Goal: Entertainment & Leisure: Browse casually

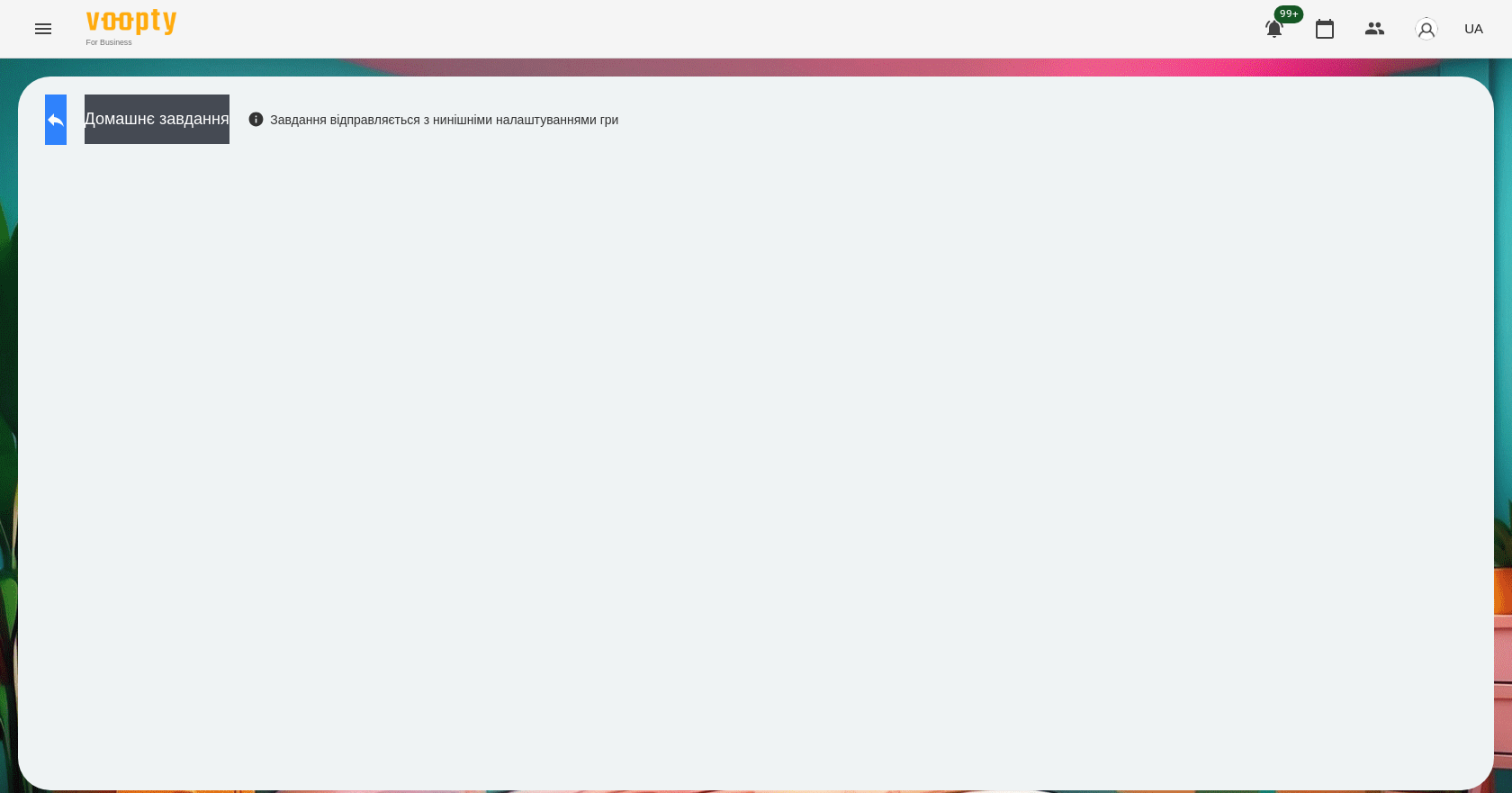
click at [66, 132] on button at bounding box center [55, 120] width 21 height 51
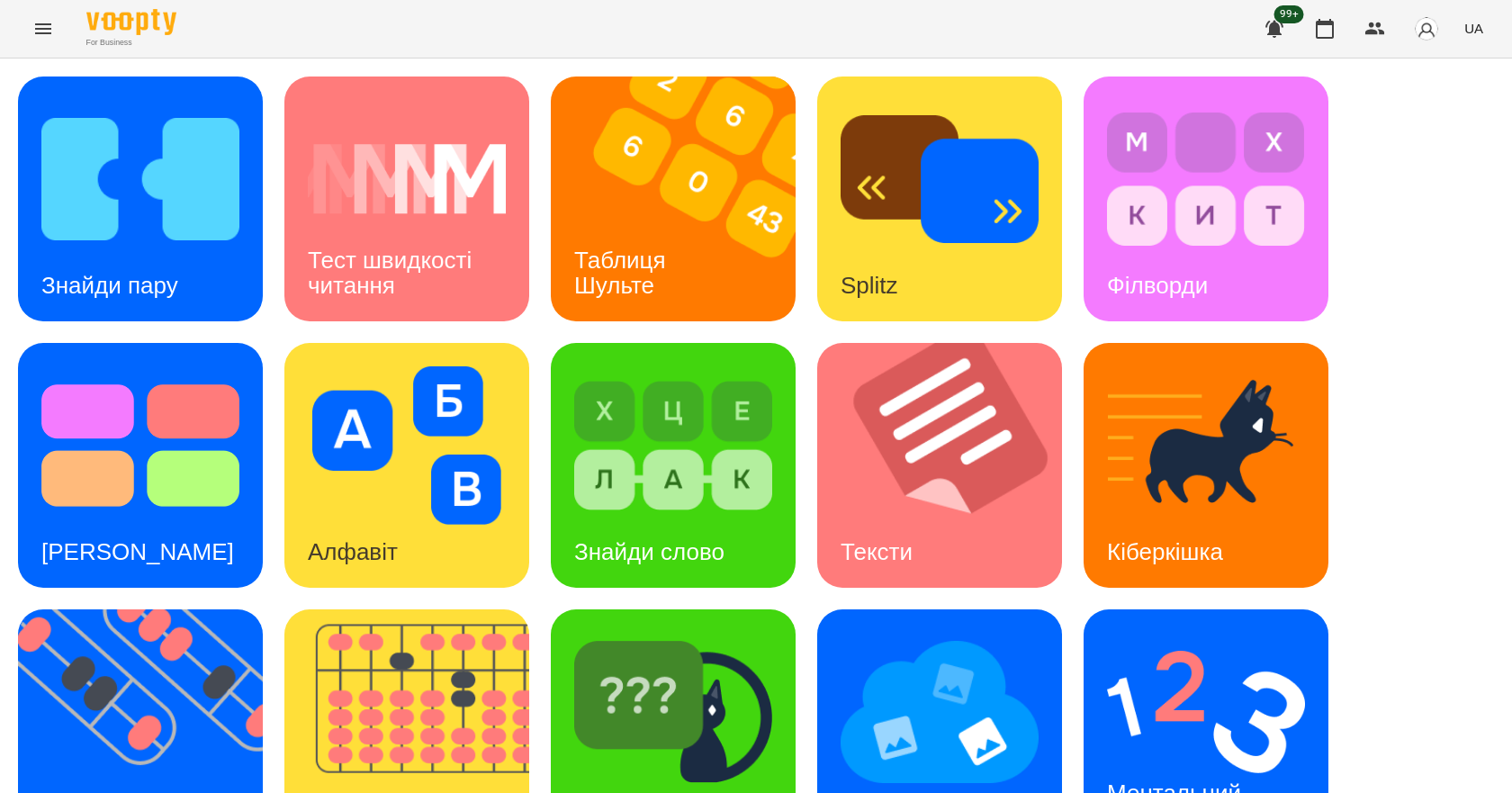
scroll to position [345, 0]
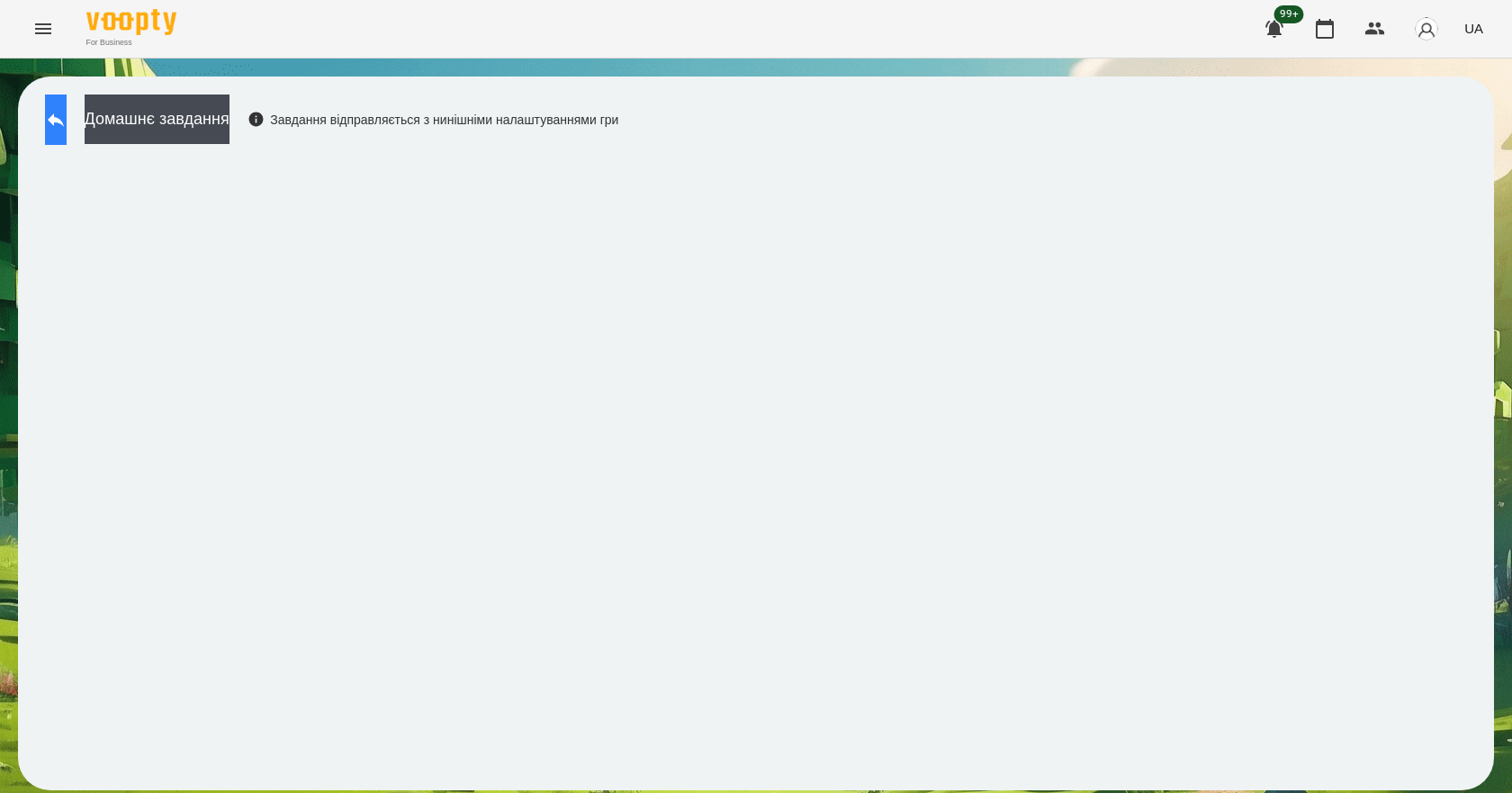
click at [61, 122] on button at bounding box center [55, 120] width 21 height 51
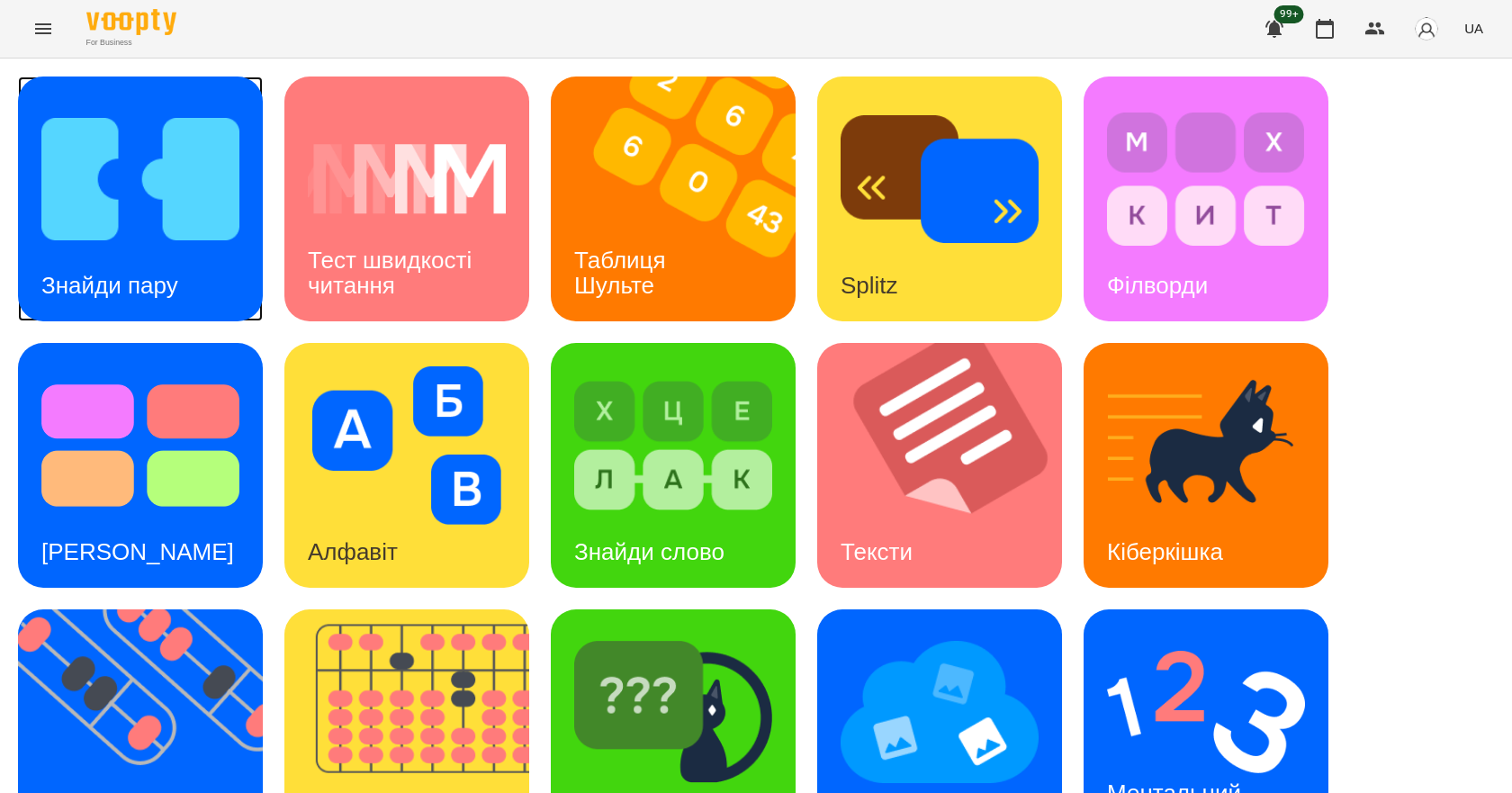
click at [130, 252] on div "Знайди пару" at bounding box center [110, 286] width 183 height 71
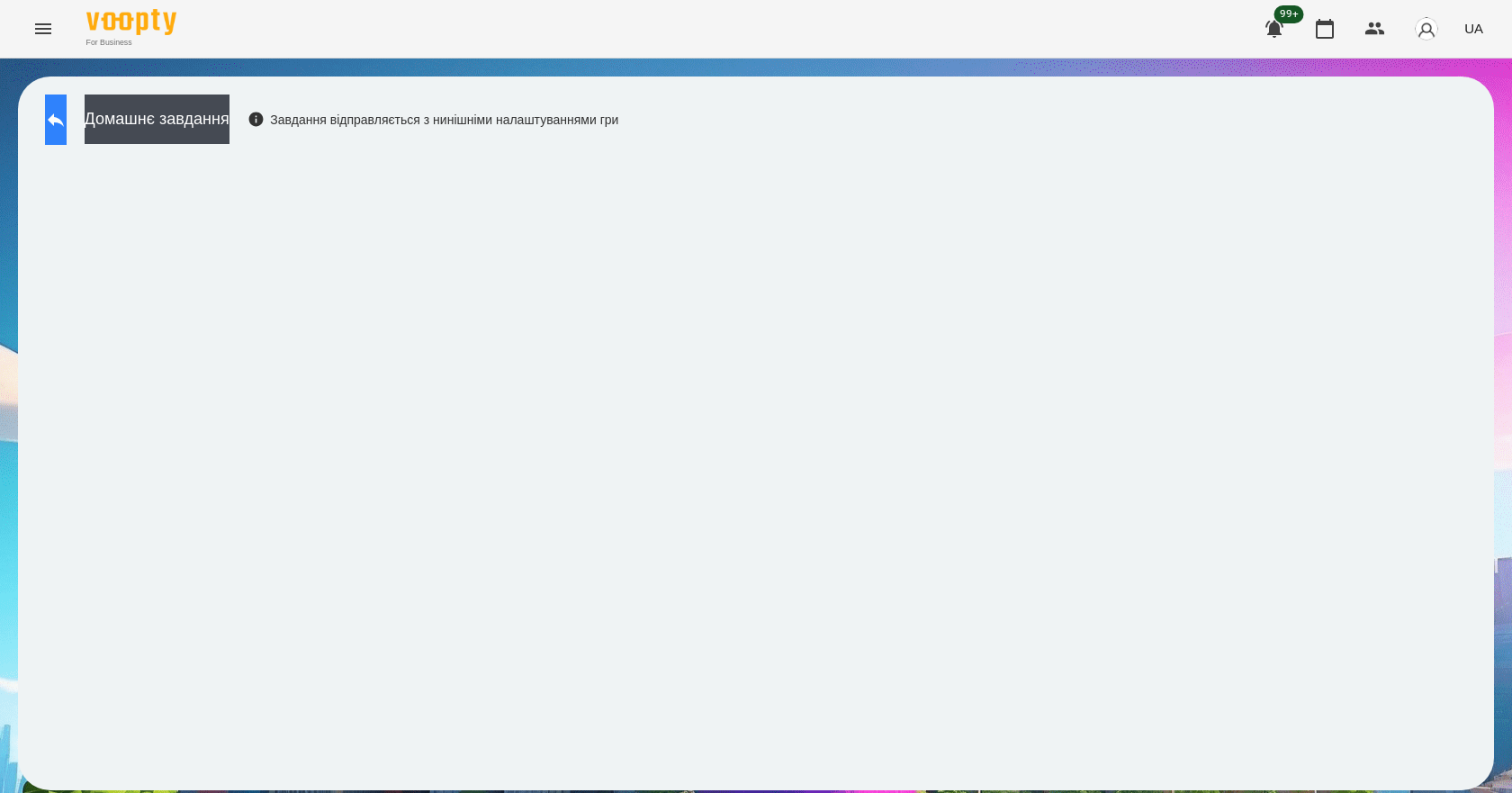
click at [66, 108] on button at bounding box center [55, 120] width 21 height 51
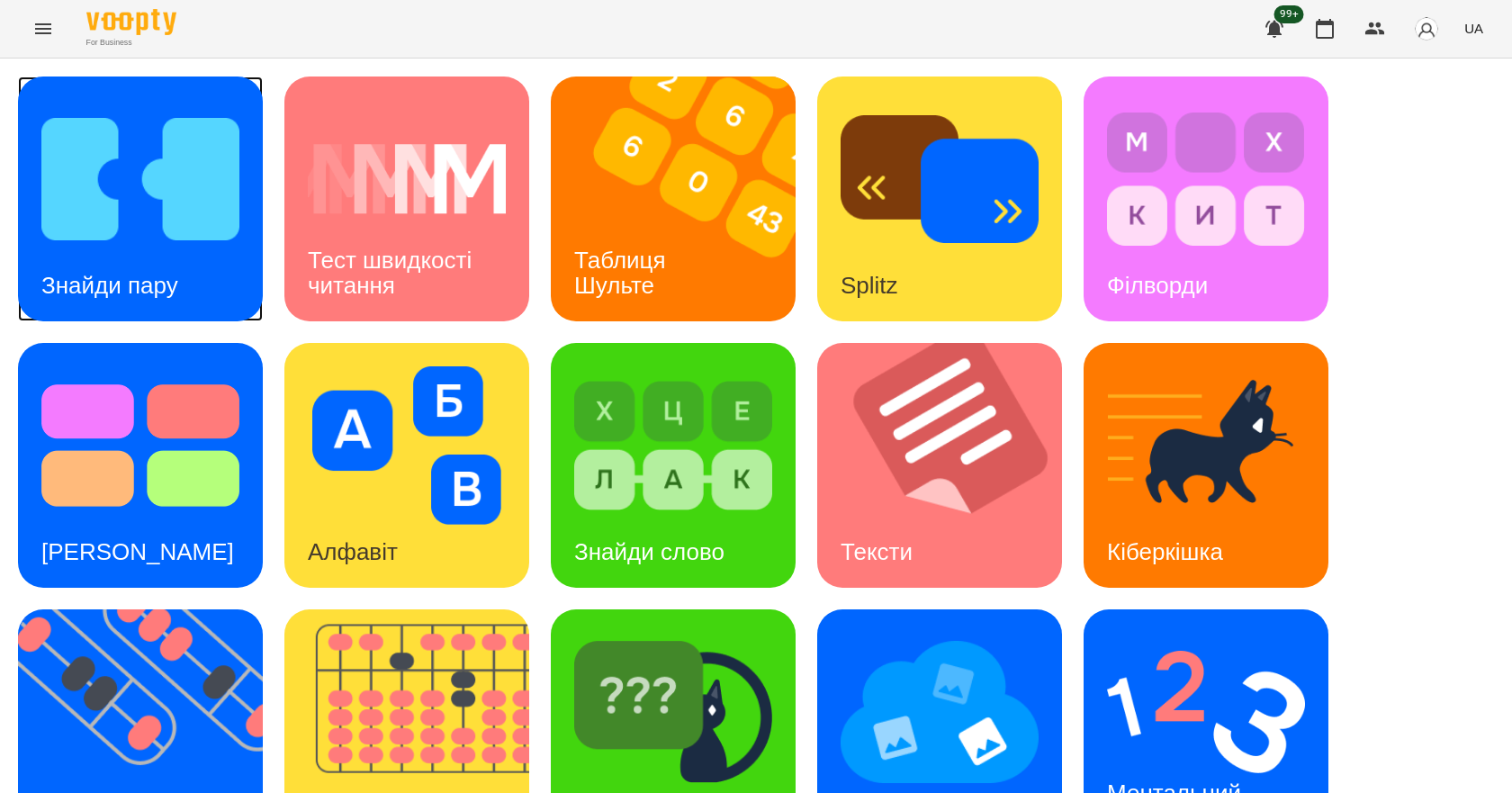
click at [215, 243] on img at bounding box center [140, 180] width 198 height 158
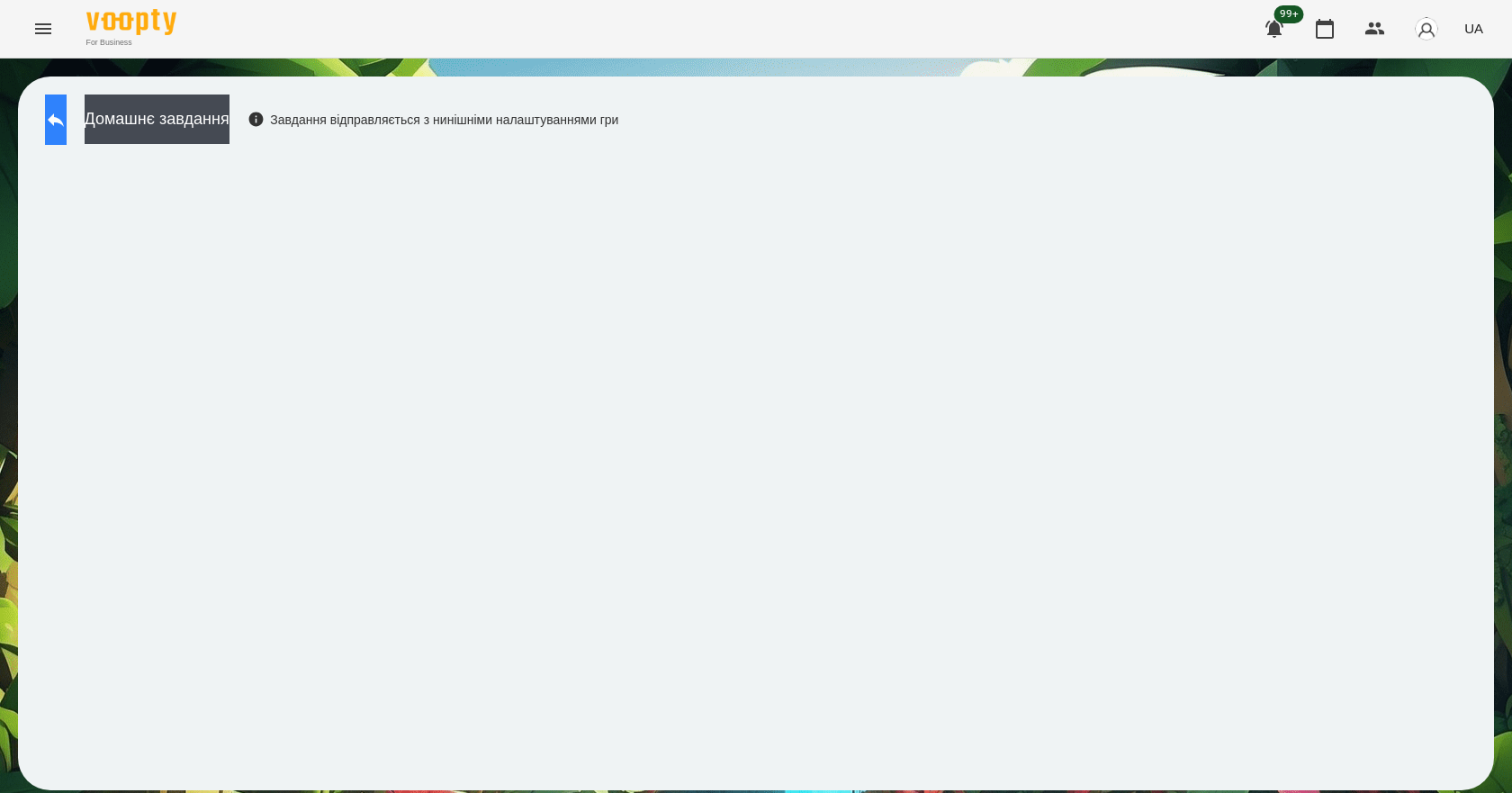
click at [66, 119] on button at bounding box center [55, 120] width 21 height 51
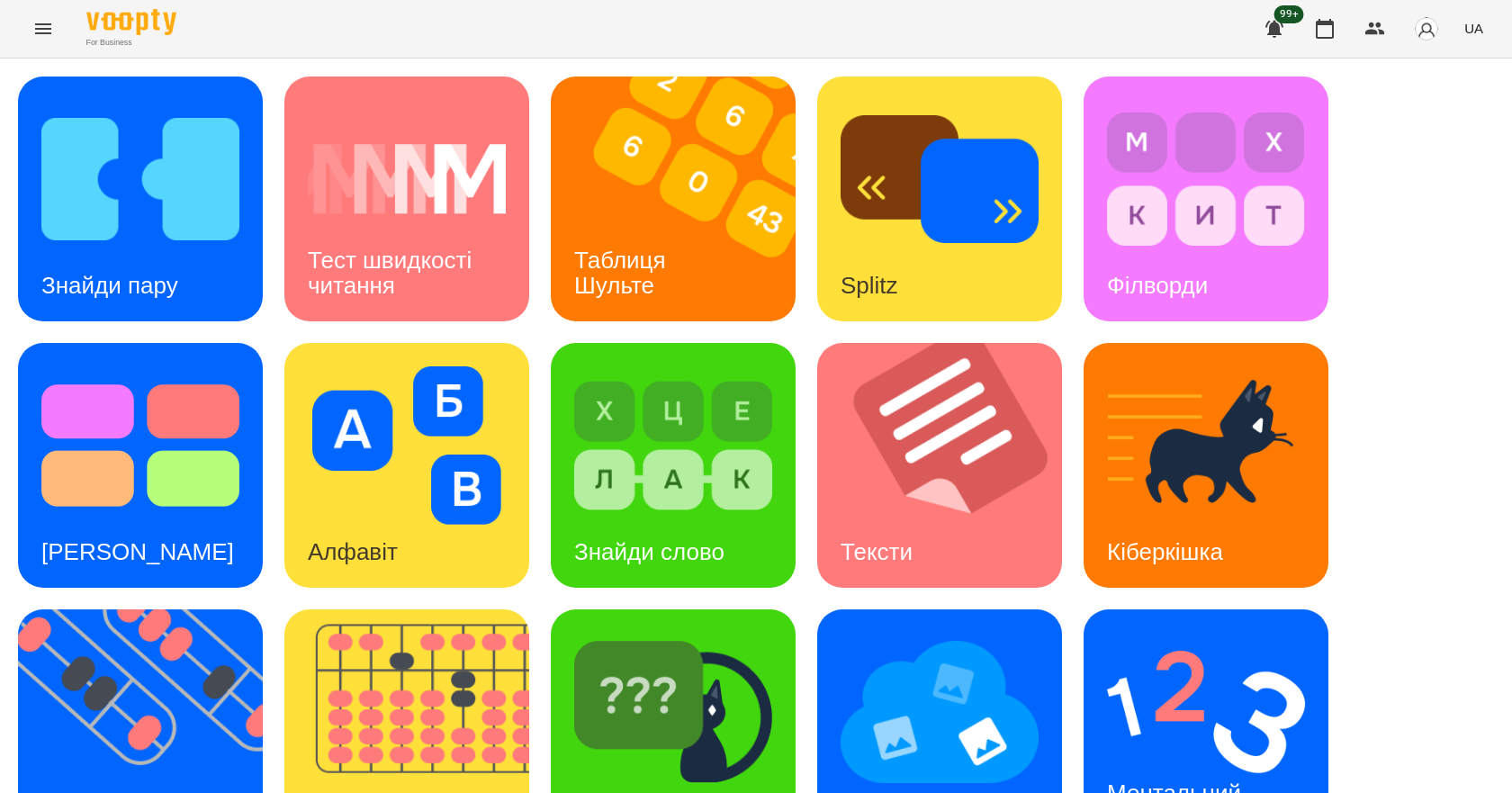
scroll to position [345, 0]
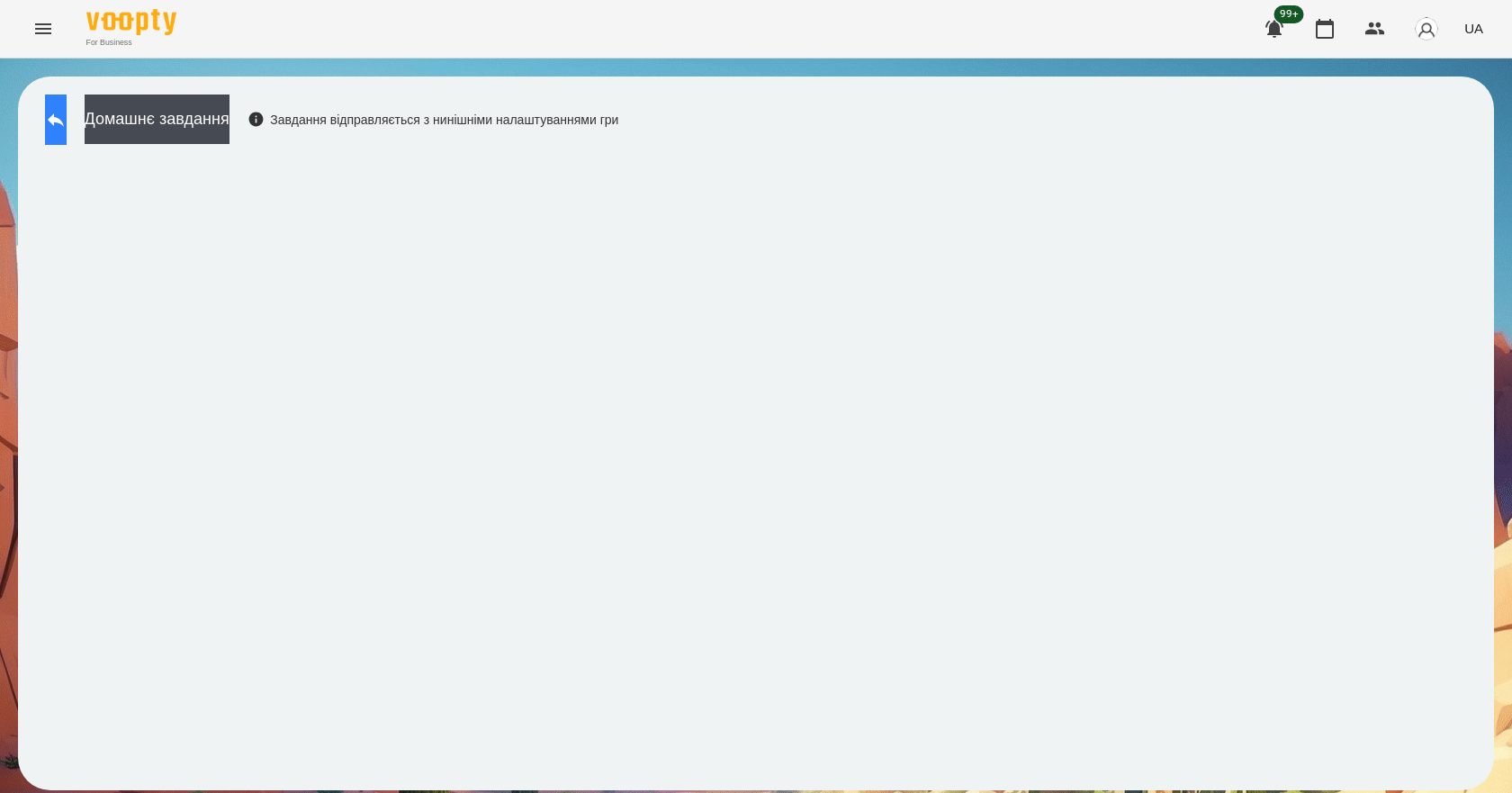
click at [66, 134] on button at bounding box center [55, 120] width 21 height 51
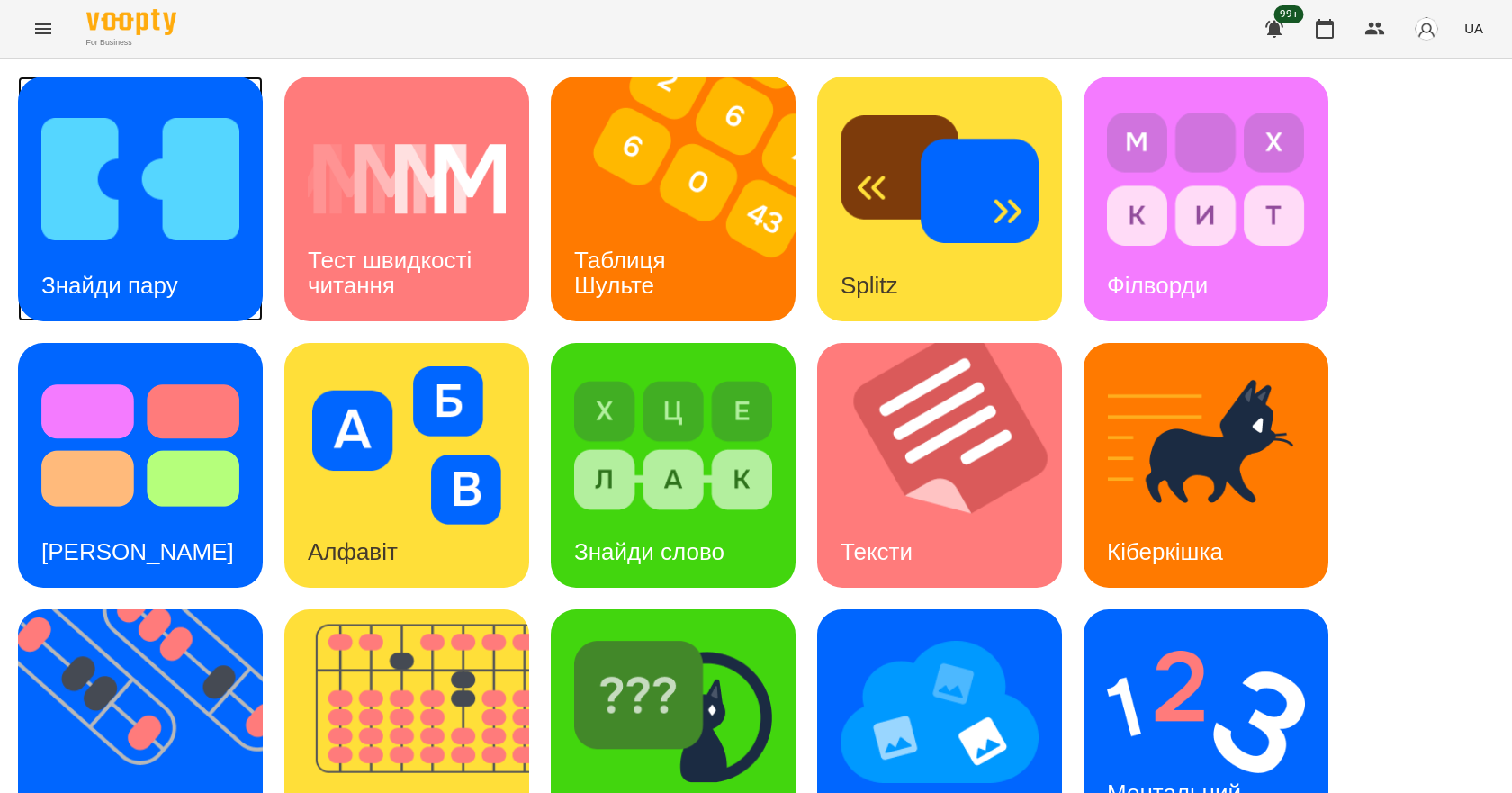
click at [150, 266] on div "Знайди пару" at bounding box center [110, 286] width 183 height 71
